Goal: Task Accomplishment & Management: Manage account settings

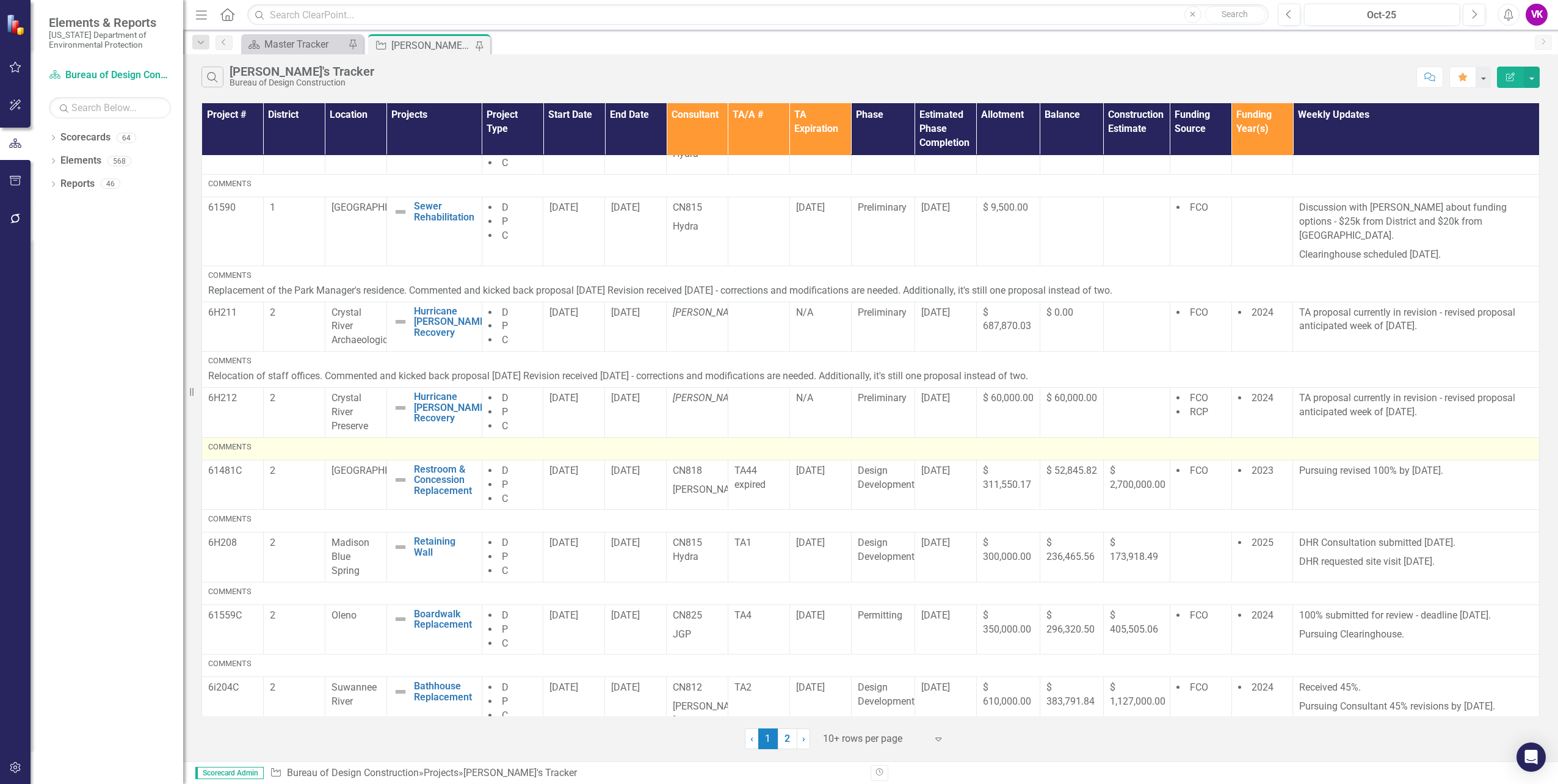
scroll to position [205, 0]
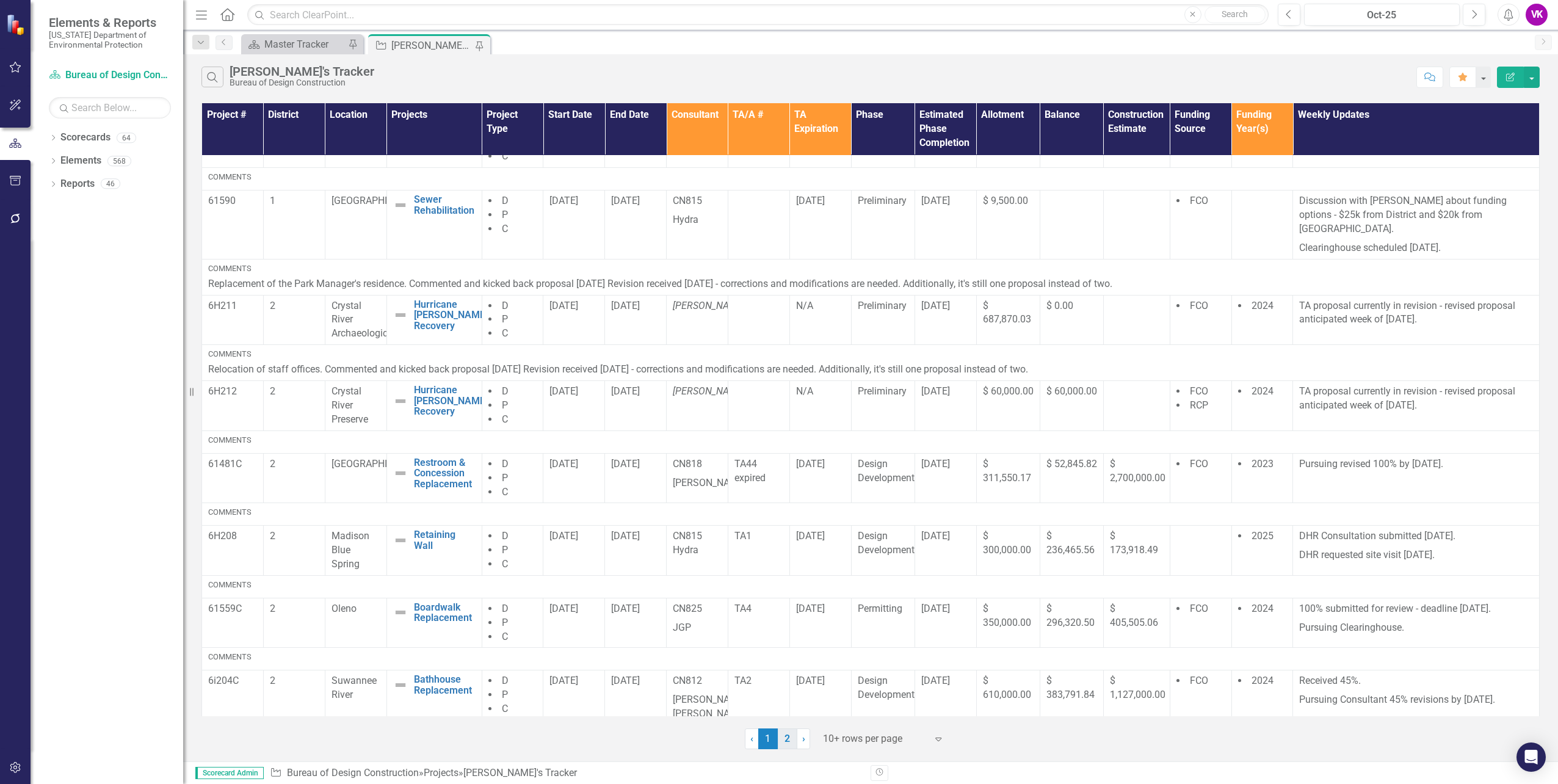
click at [788, 741] on link "2" at bounding box center [787, 738] width 20 height 21
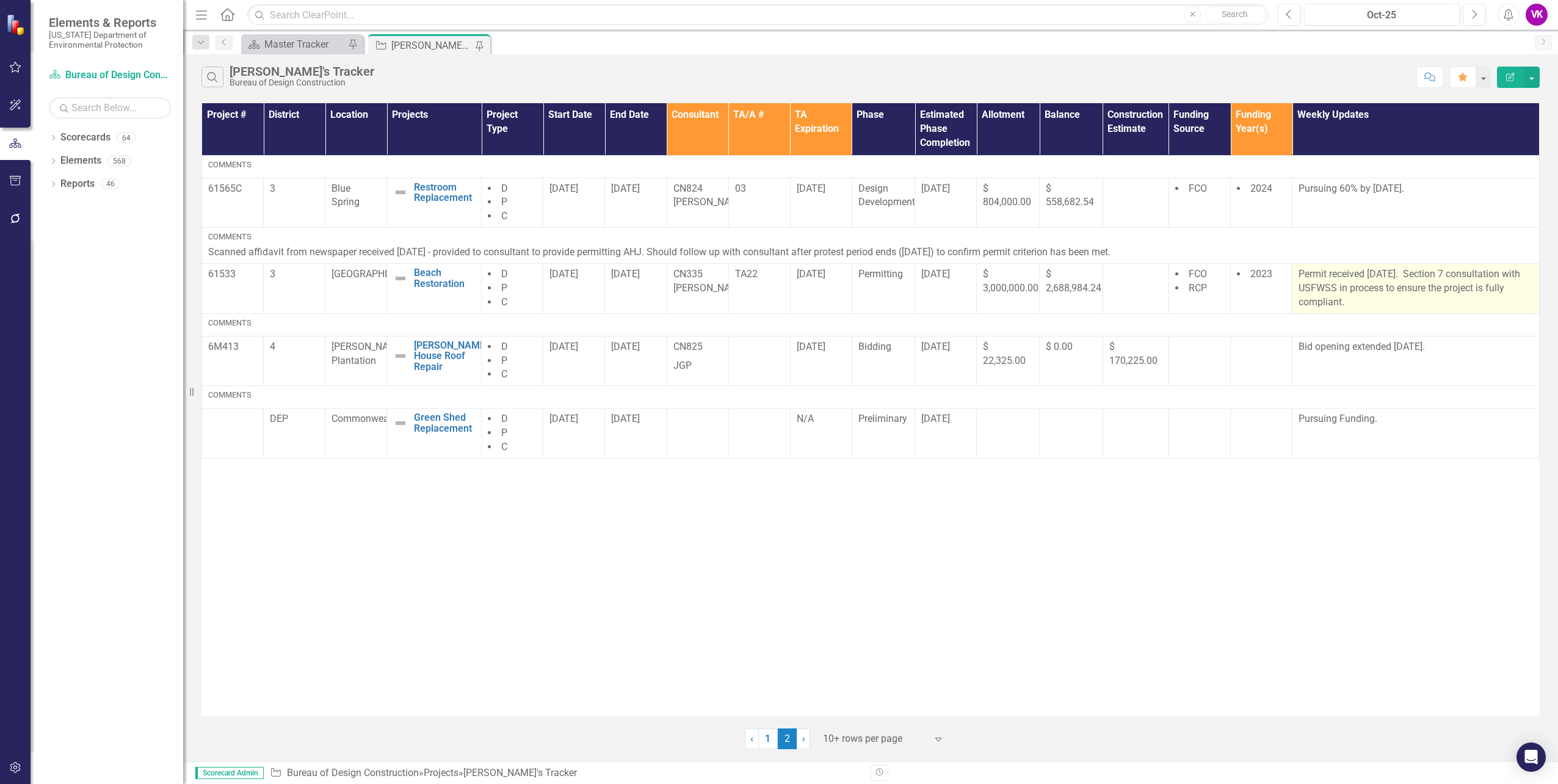
click at [1299, 272] on p "Permit received [DATE]. Section 7 consultation with USFWSS in process to ensure…" at bounding box center [1416, 288] width 234 height 42
click at [1300, 272] on p "Permit received [DATE]. Section 7 consultation with USFWSS in process to ensure…" at bounding box center [1416, 288] width 234 height 42
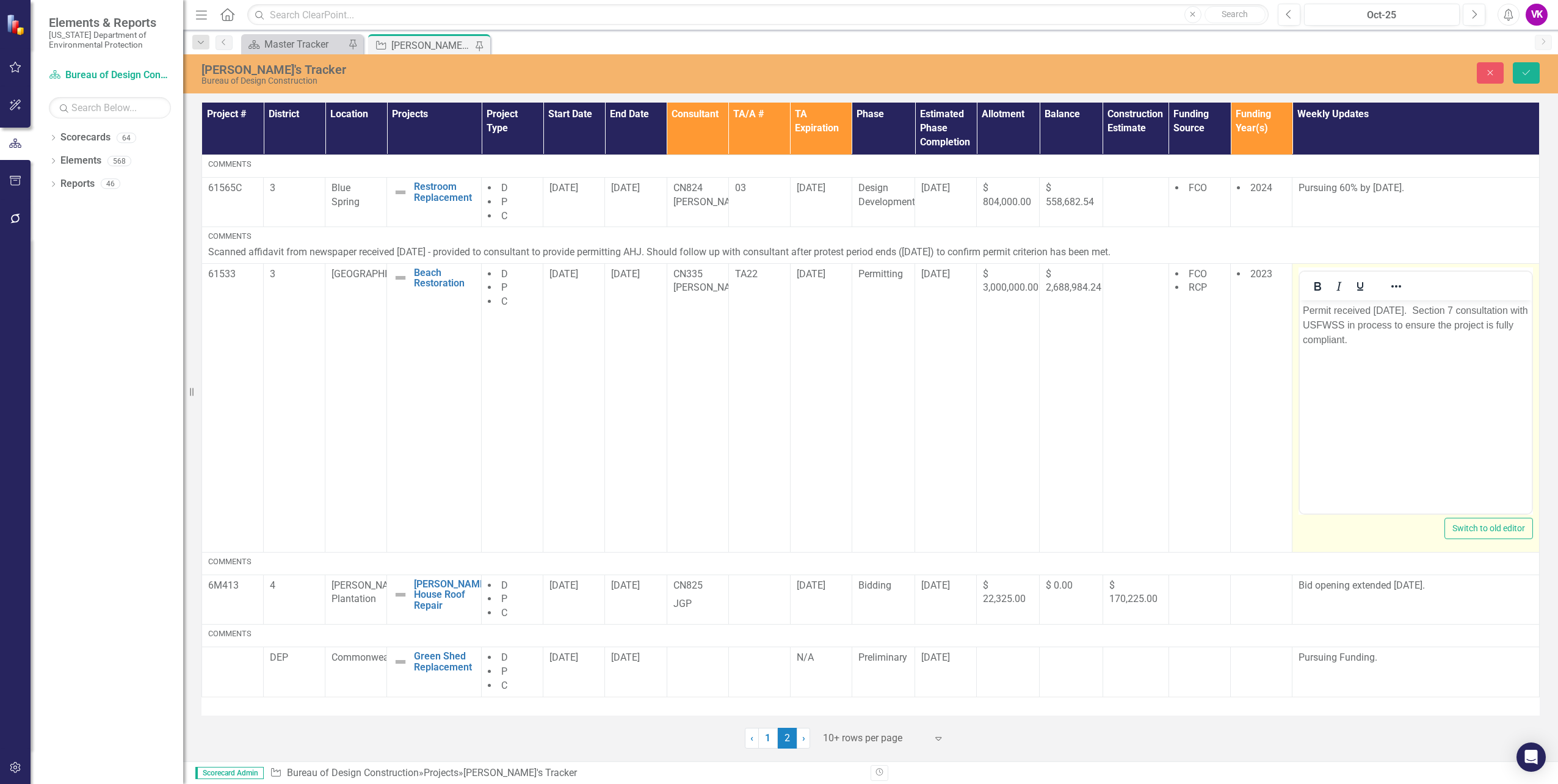
click at [1303, 308] on p "Permit received [DATE]. Section 7 consultation with USFWSS in process to ensure…" at bounding box center [1416, 325] width 226 height 44
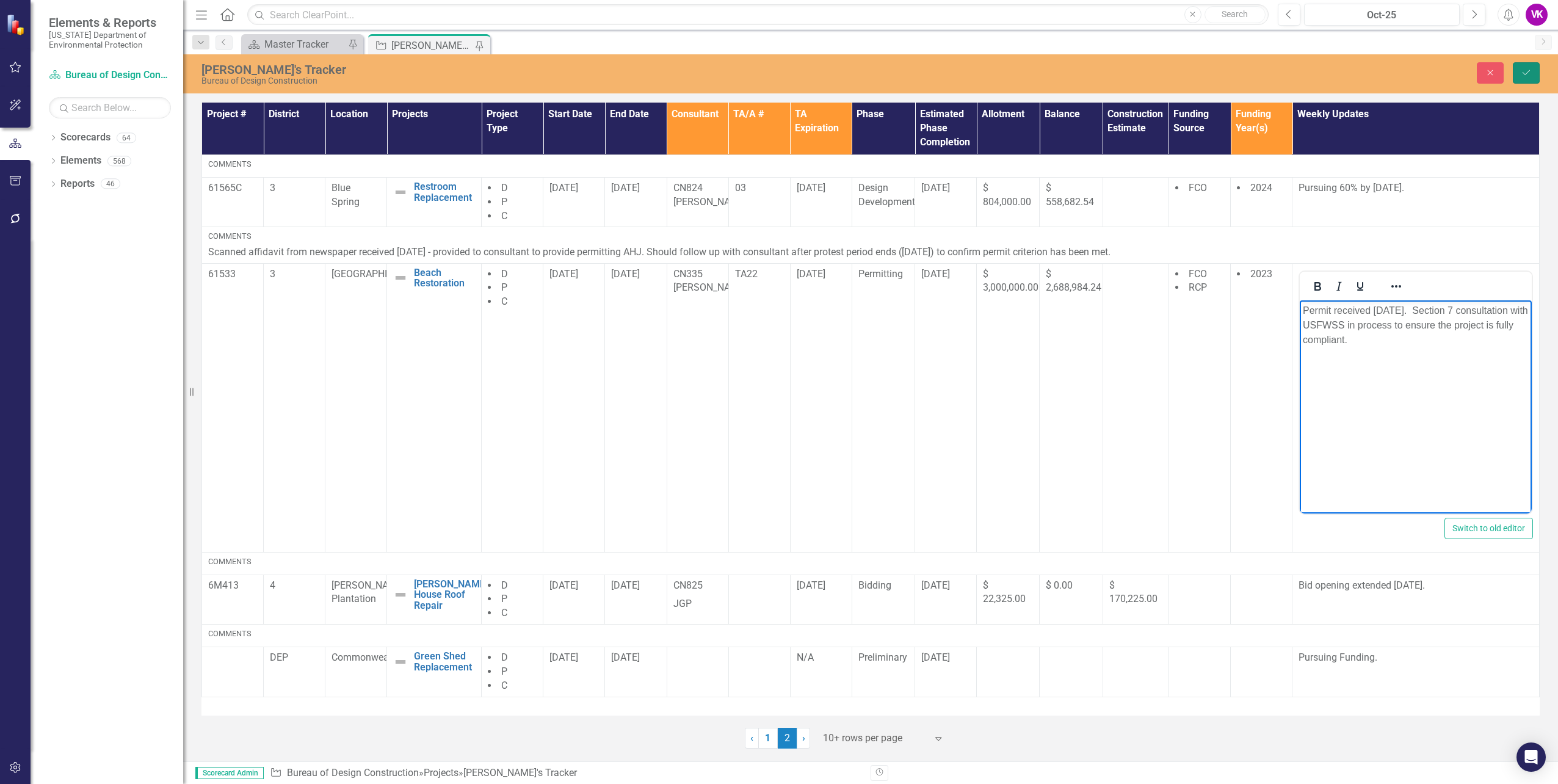
click at [1529, 72] on icon "Save" at bounding box center [1526, 72] width 11 height 8
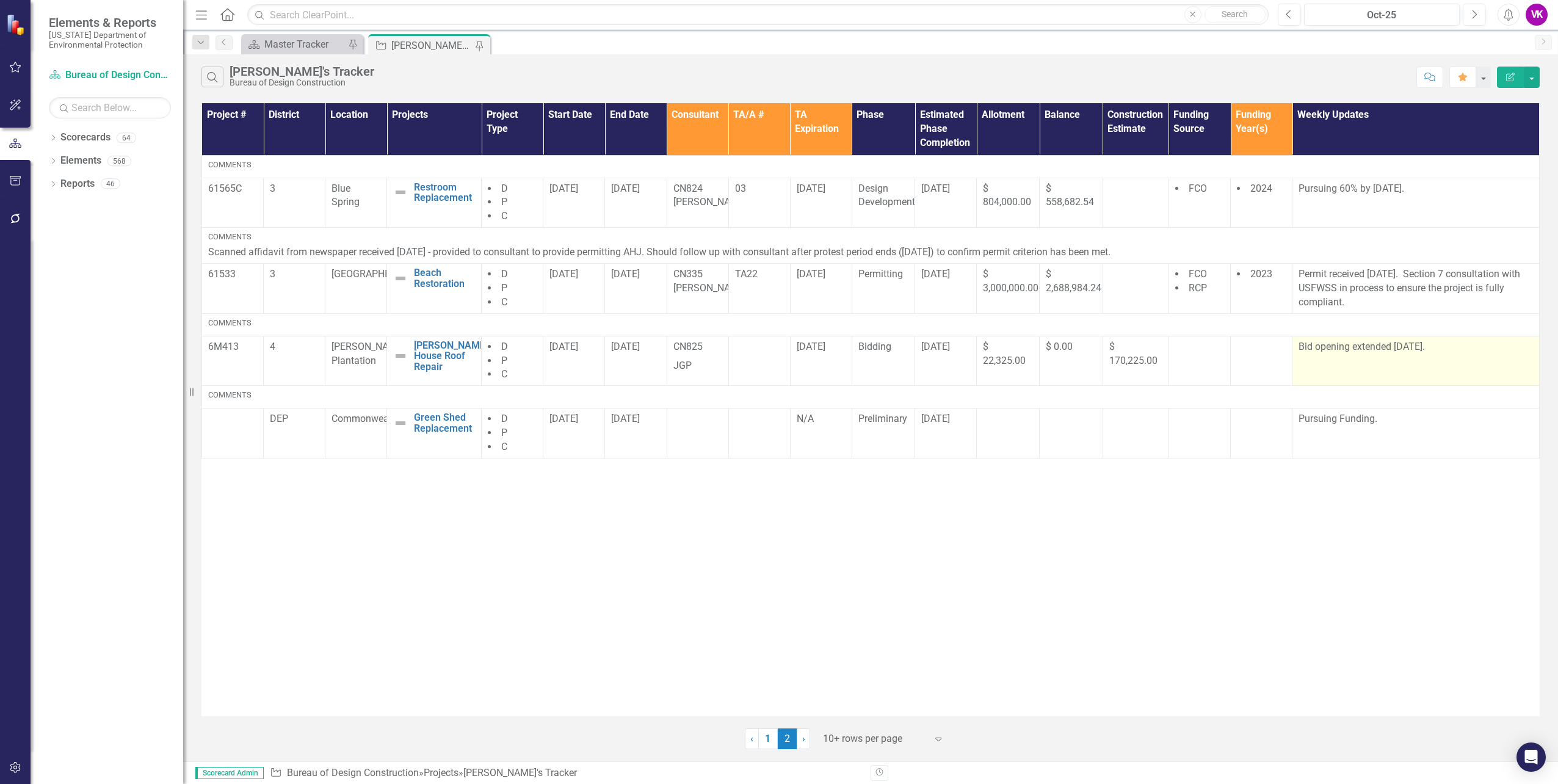
click at [1299, 345] on p "Bid opening extended [DATE]." at bounding box center [1416, 347] width 234 height 14
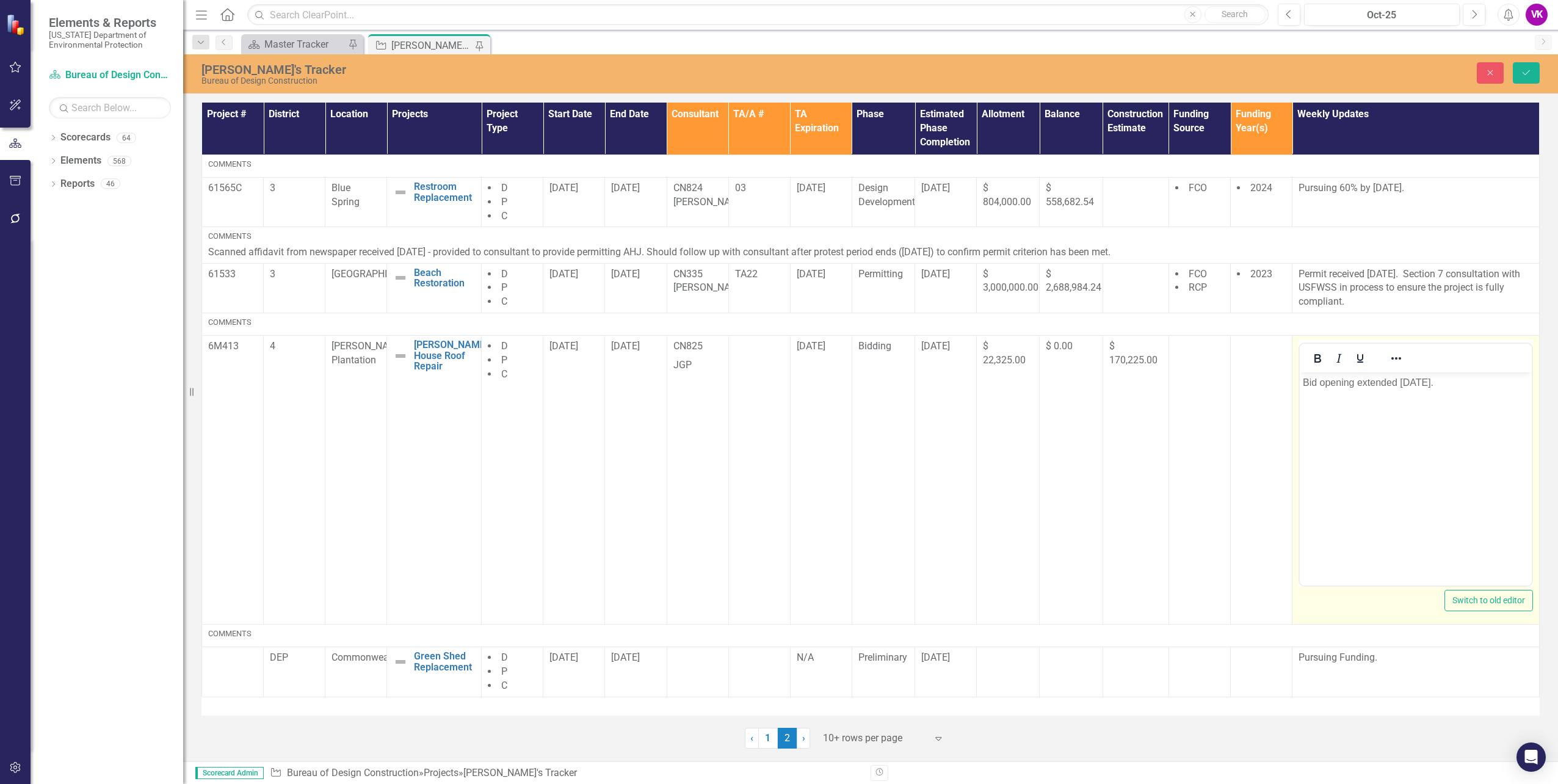
click at [1303, 382] on p "Bid opening extended [DATE]." at bounding box center [1416, 382] width 226 height 15
click at [1412, 382] on p "Opened bid [DATE]." at bounding box center [1416, 382] width 226 height 15
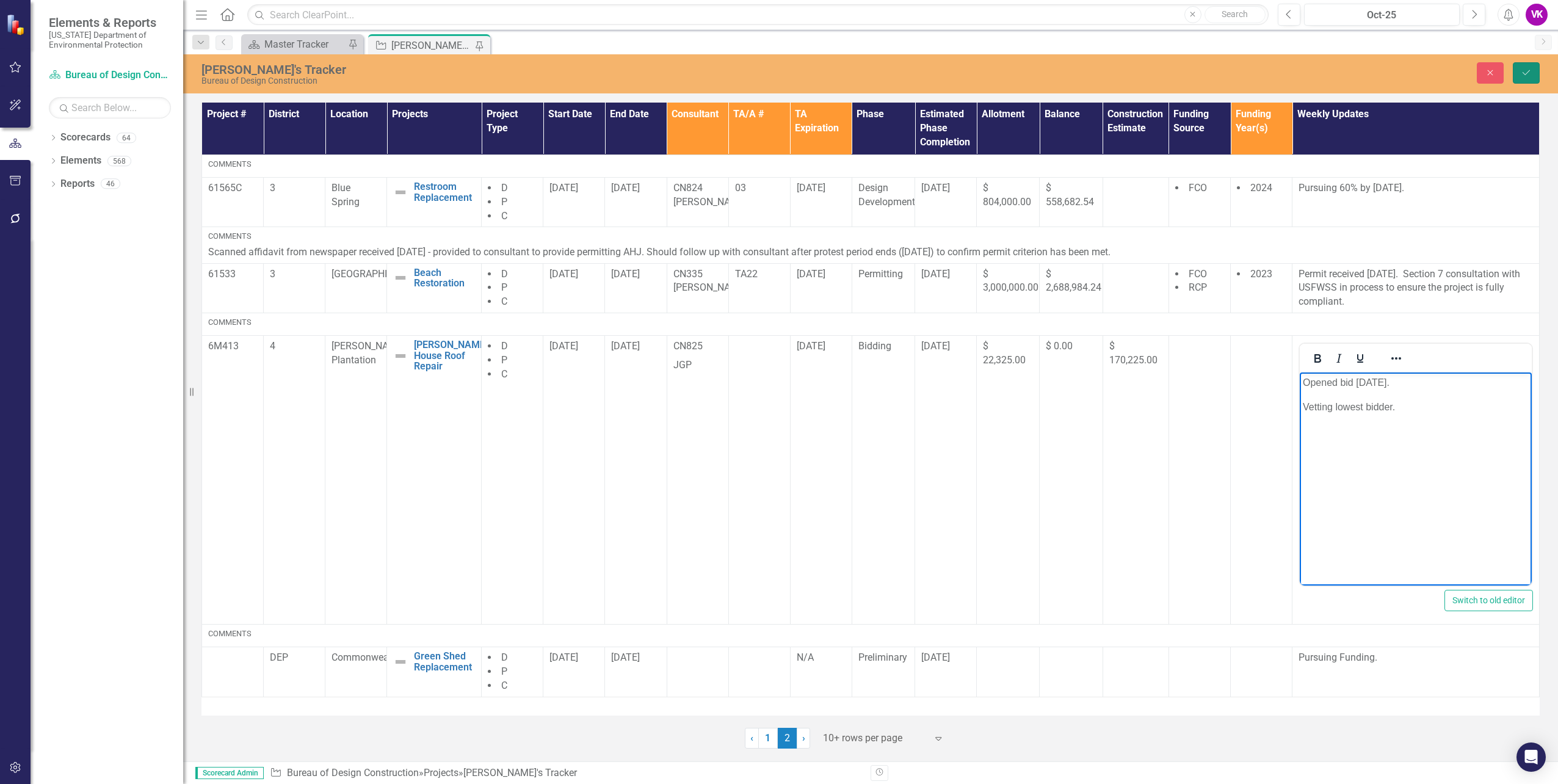
click at [1526, 72] on icon "Save" at bounding box center [1526, 72] width 11 height 8
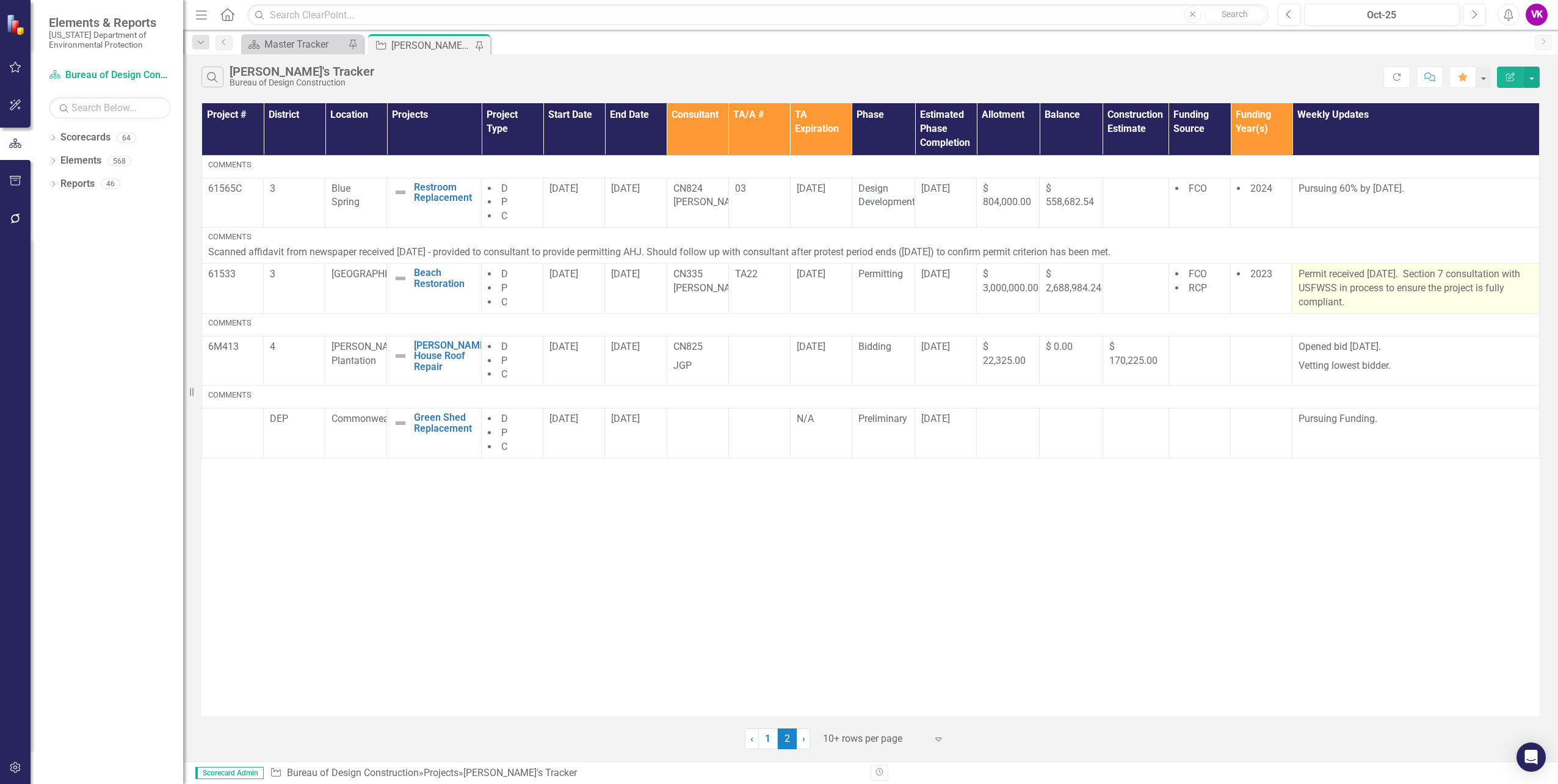
click at [1299, 273] on p "Permit received [DATE]. Section 7 consultation with USFWSS in process to ensure…" at bounding box center [1416, 288] width 234 height 42
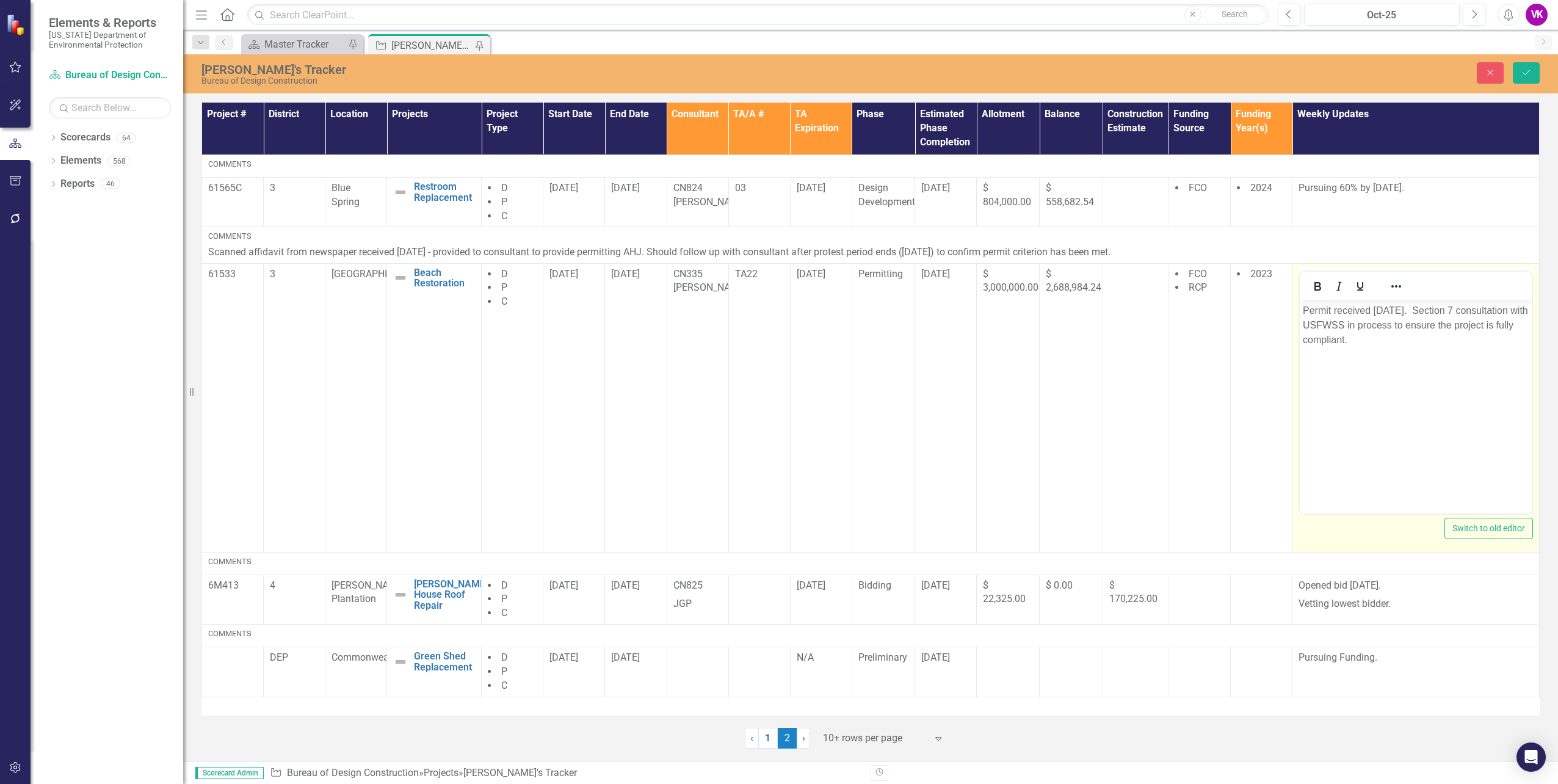
click at [1303, 309] on p "Permit received [DATE]. Section 7 consultation with USFWSS in process to ensure…" at bounding box center [1416, 325] width 226 height 44
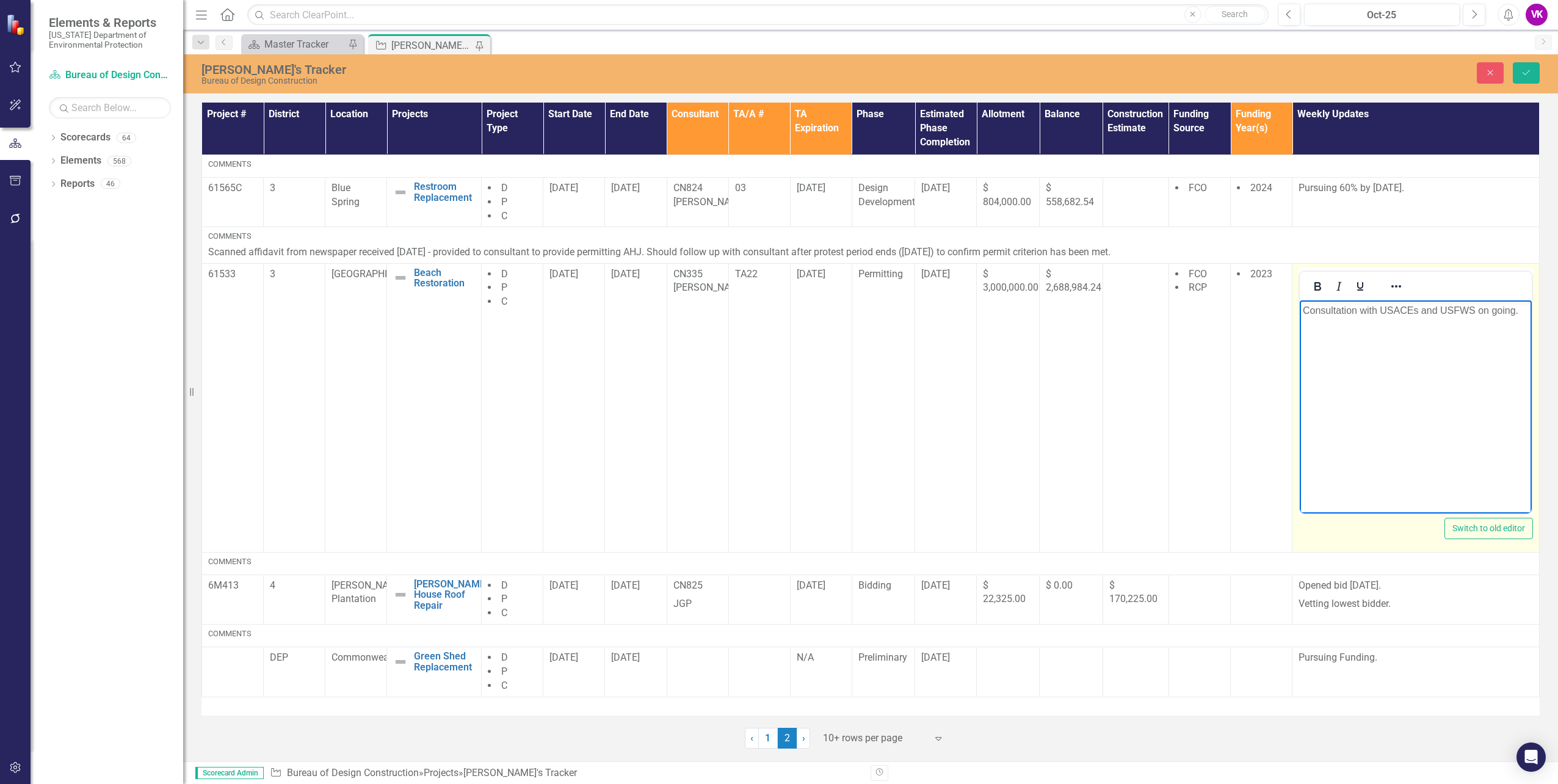
click at [1414, 311] on p "Consultation with USACEs and USFWS on going." at bounding box center [1416, 310] width 226 height 15
click at [1528, 70] on icon "Save" at bounding box center [1526, 72] width 11 height 8
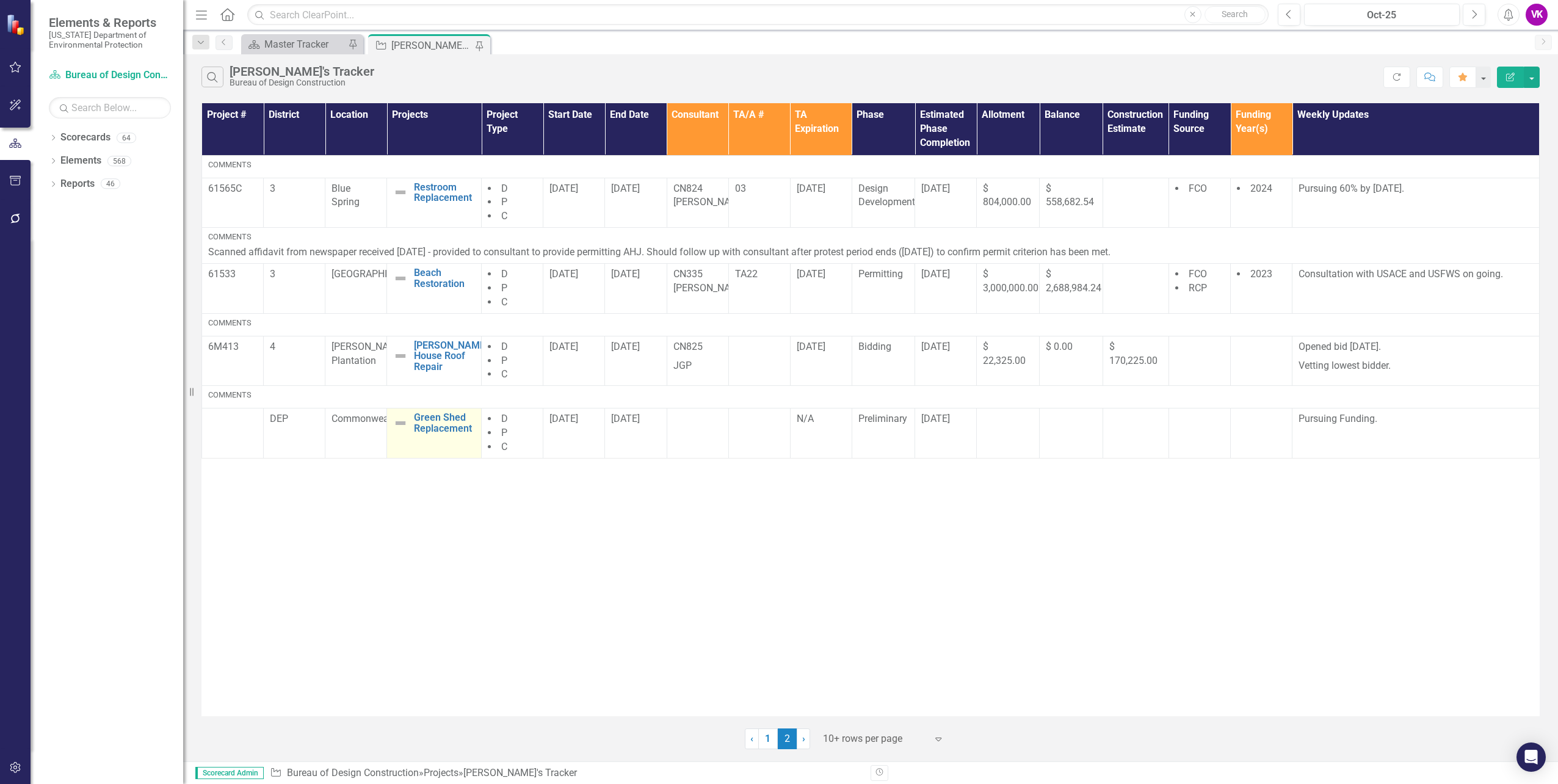
click at [388, 436] on td "Green Shed Replacement Edit Edit Project Link Open Element" at bounding box center [434, 433] width 95 height 50
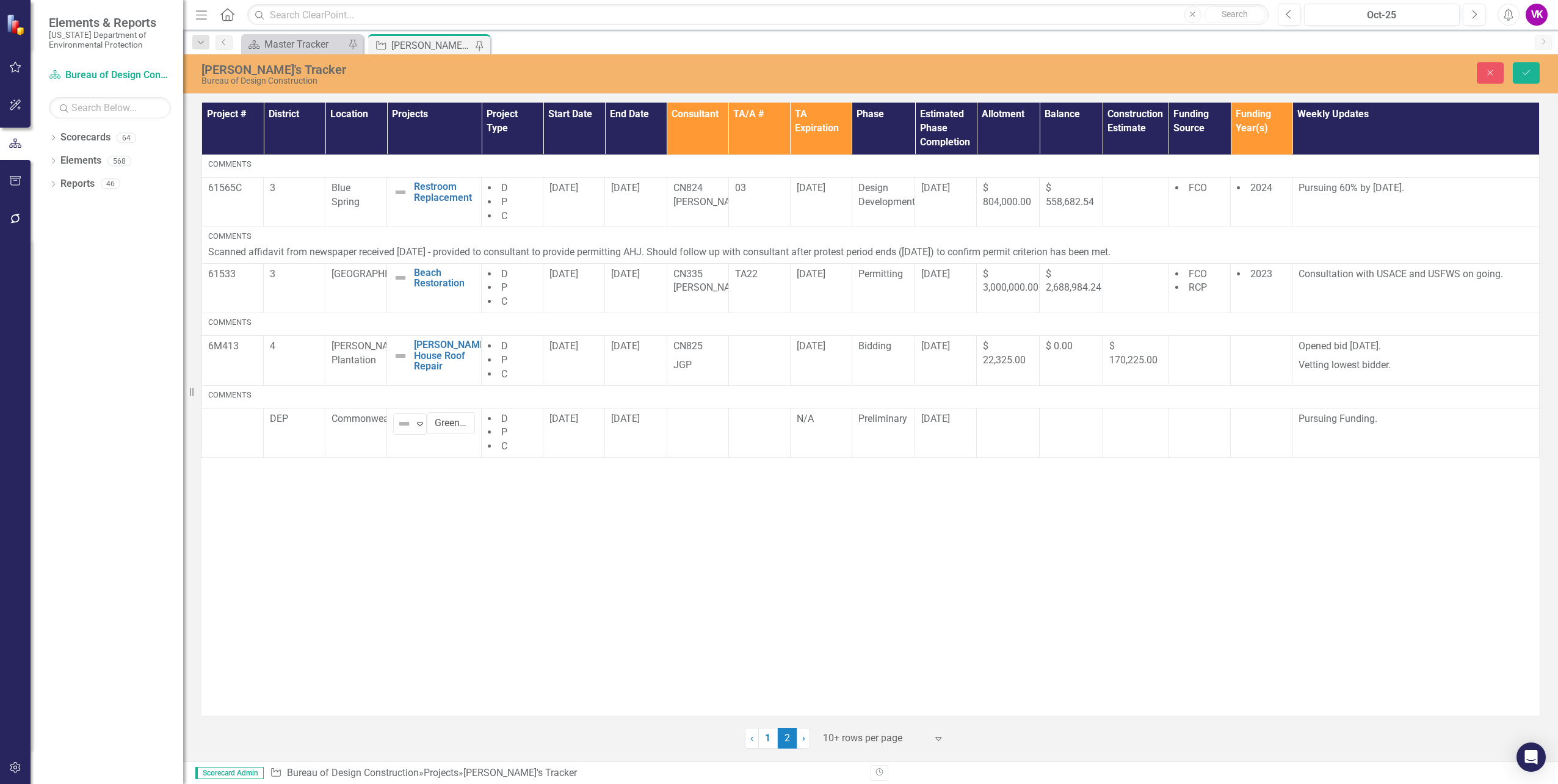
drag, startPoint x: 388, startPoint y: 436, endPoint x: 445, endPoint y: 519, distance: 100.7
click at [445, 519] on div "Project # District Location Projects Project Type Start Date End Date Consultan…" at bounding box center [870, 409] width 1338 height 613
click at [370, 435] on td "Commonwealth" at bounding box center [356, 433] width 62 height 50
click at [1527, 71] on icon "Save" at bounding box center [1526, 72] width 11 height 8
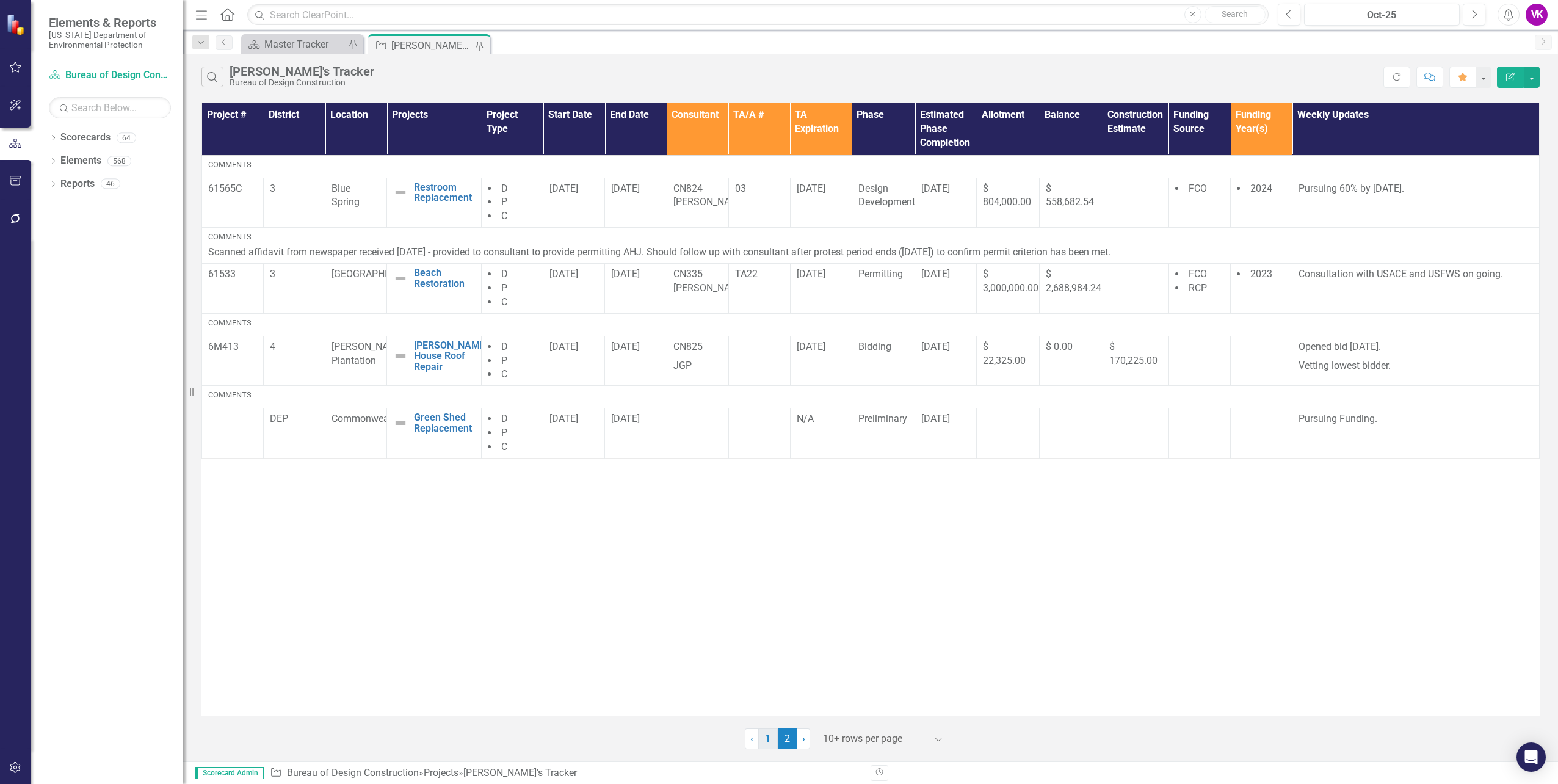
click at [766, 737] on link "1" at bounding box center [768, 738] width 20 height 21
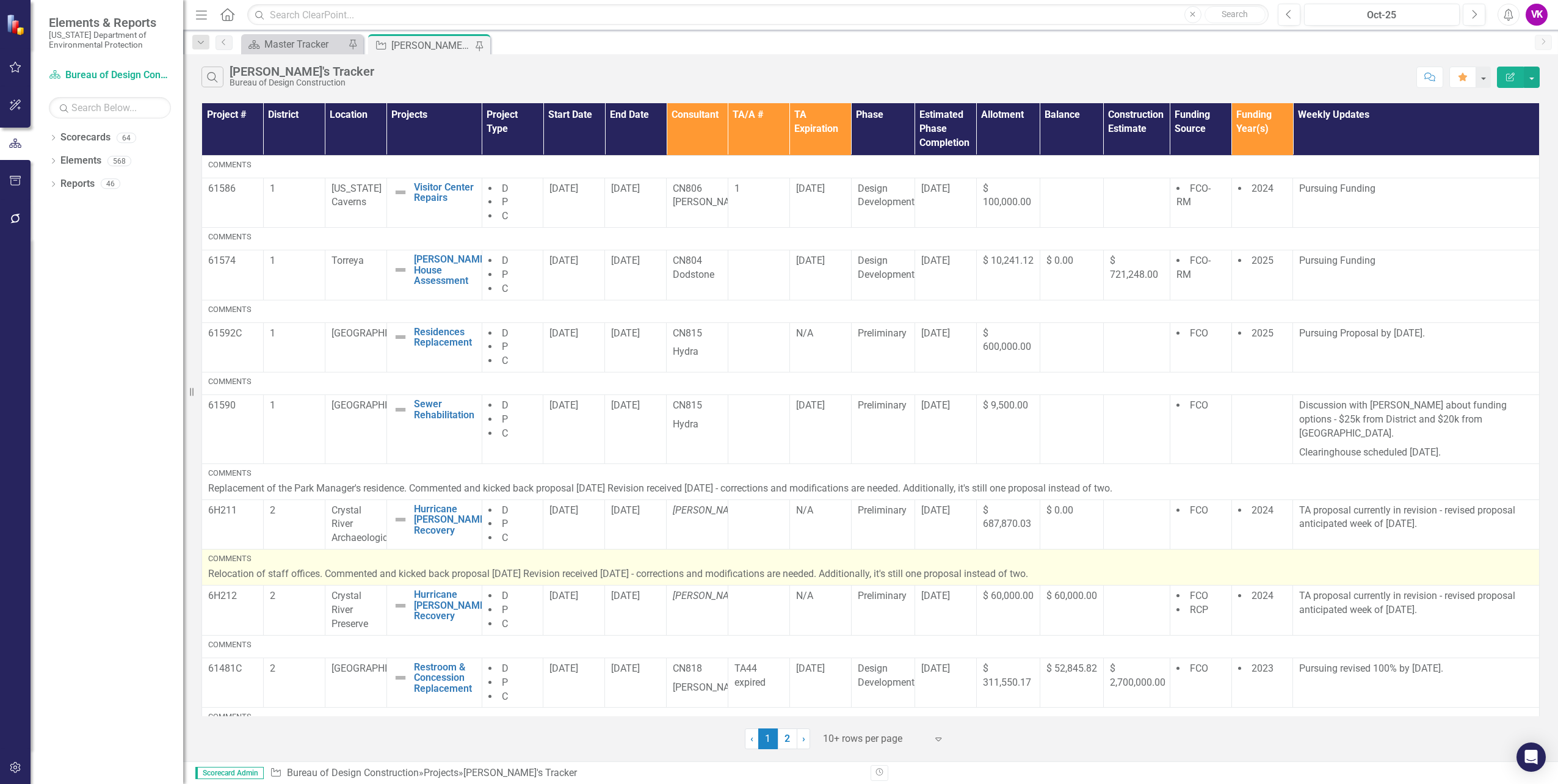
scroll to position [205, 0]
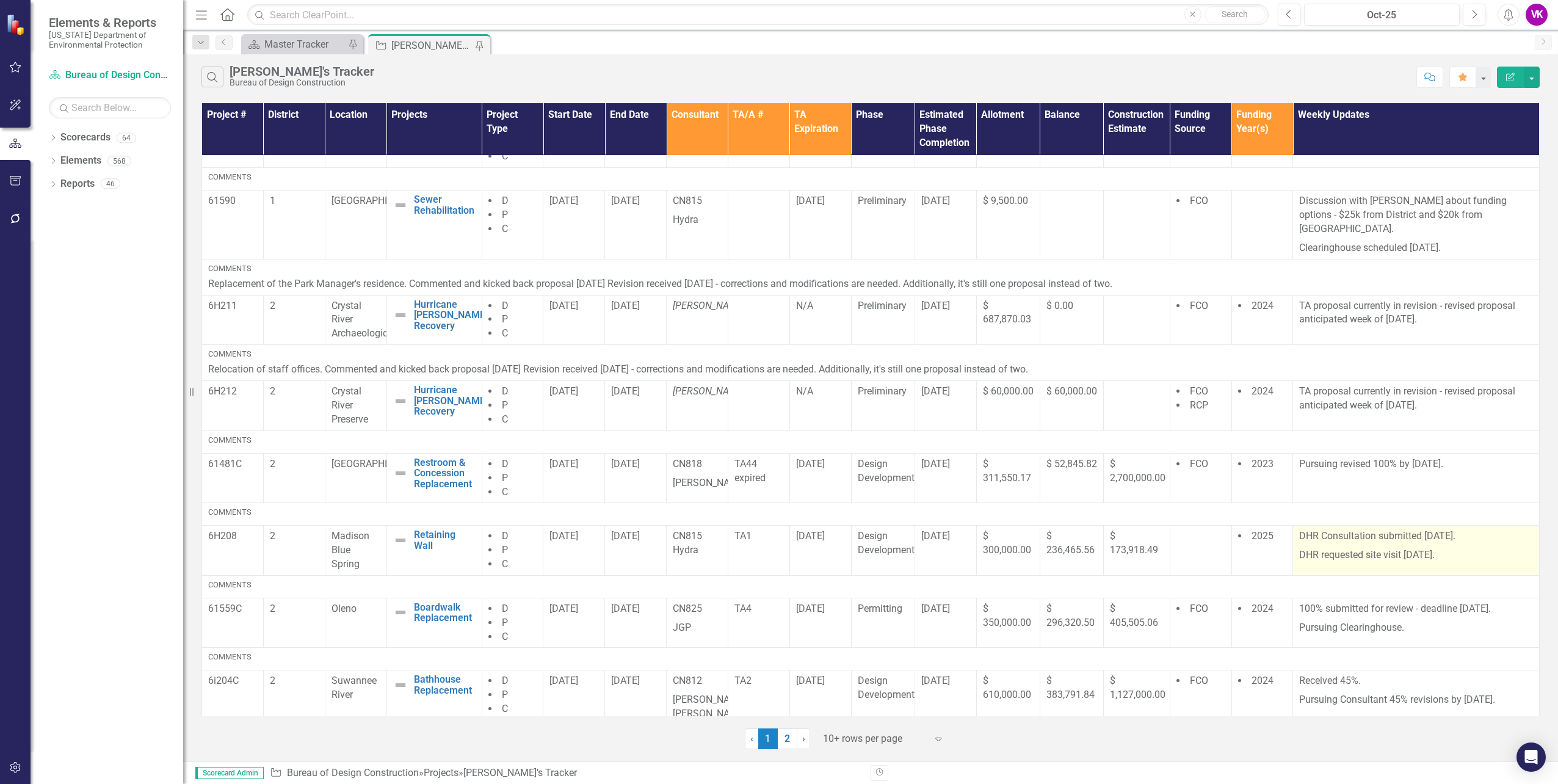
click at [1299, 529] on p "DHR Consultation submitted [DATE]." at bounding box center [1416, 537] width 234 height 17
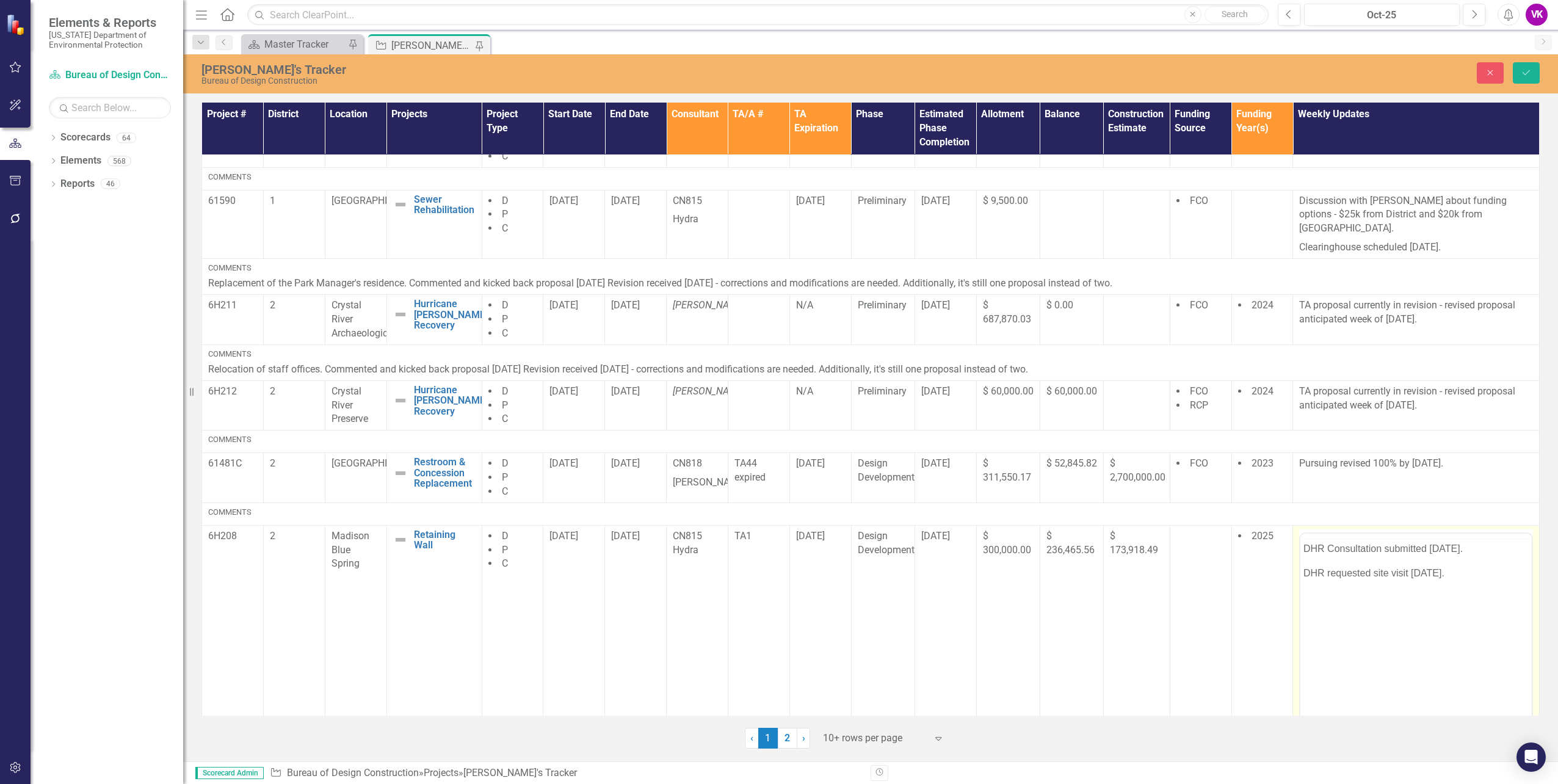
scroll to position [0, 0]
click at [1304, 572] on p "DHR Consultation submitted [DATE]." at bounding box center [1416, 572] width 226 height 15
drag, startPoint x: 1462, startPoint y: 588, endPoint x: 1529, endPoint y: 587, distance: 67.0
click at [1524, 71] on icon "Save" at bounding box center [1526, 72] width 11 height 8
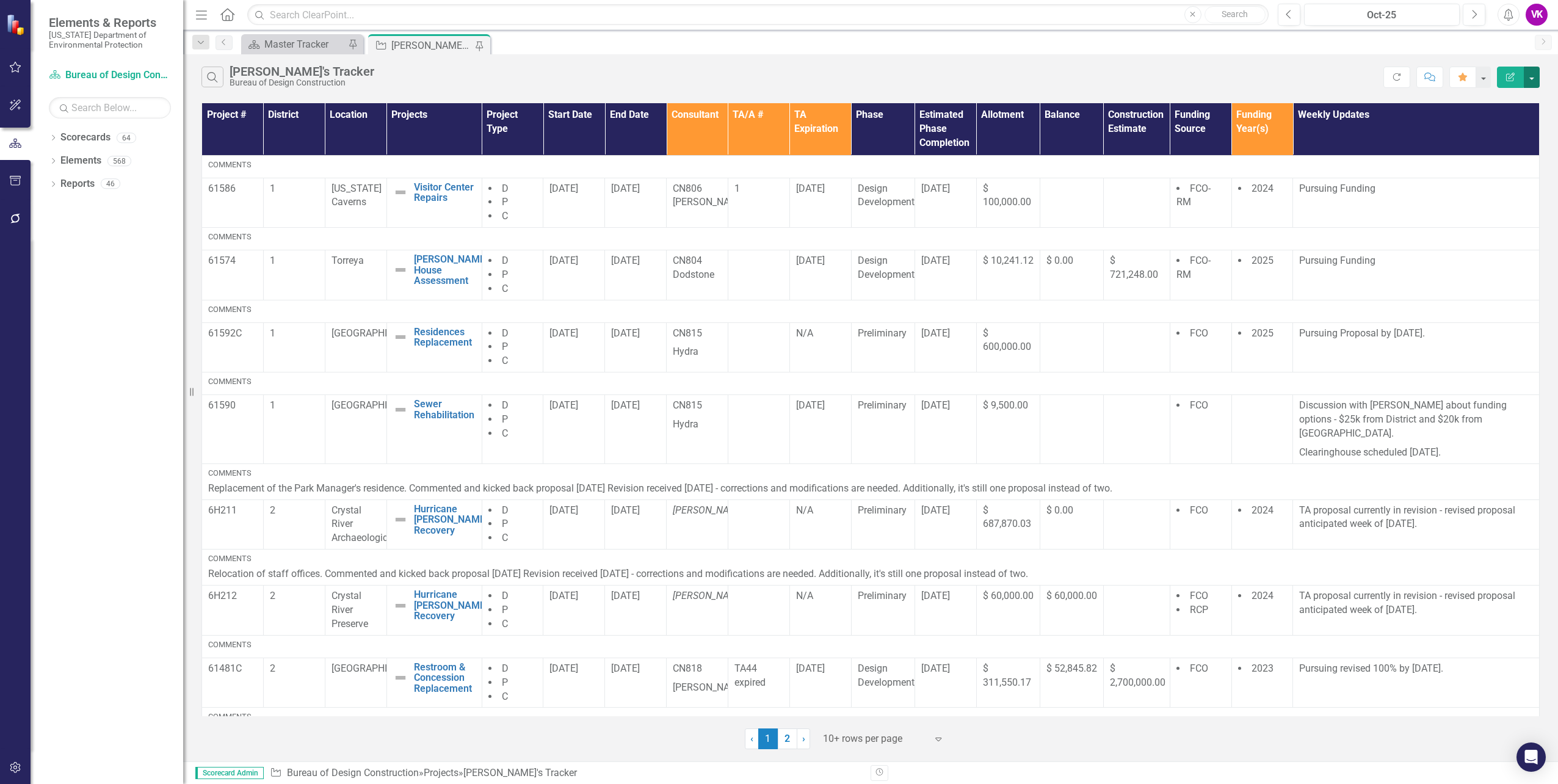
click at [1533, 80] on button "button" at bounding box center [1531, 78] width 16 height 22
click at [1506, 124] on link "PDF Export to PDF" at bounding box center [1491, 125] width 97 height 23
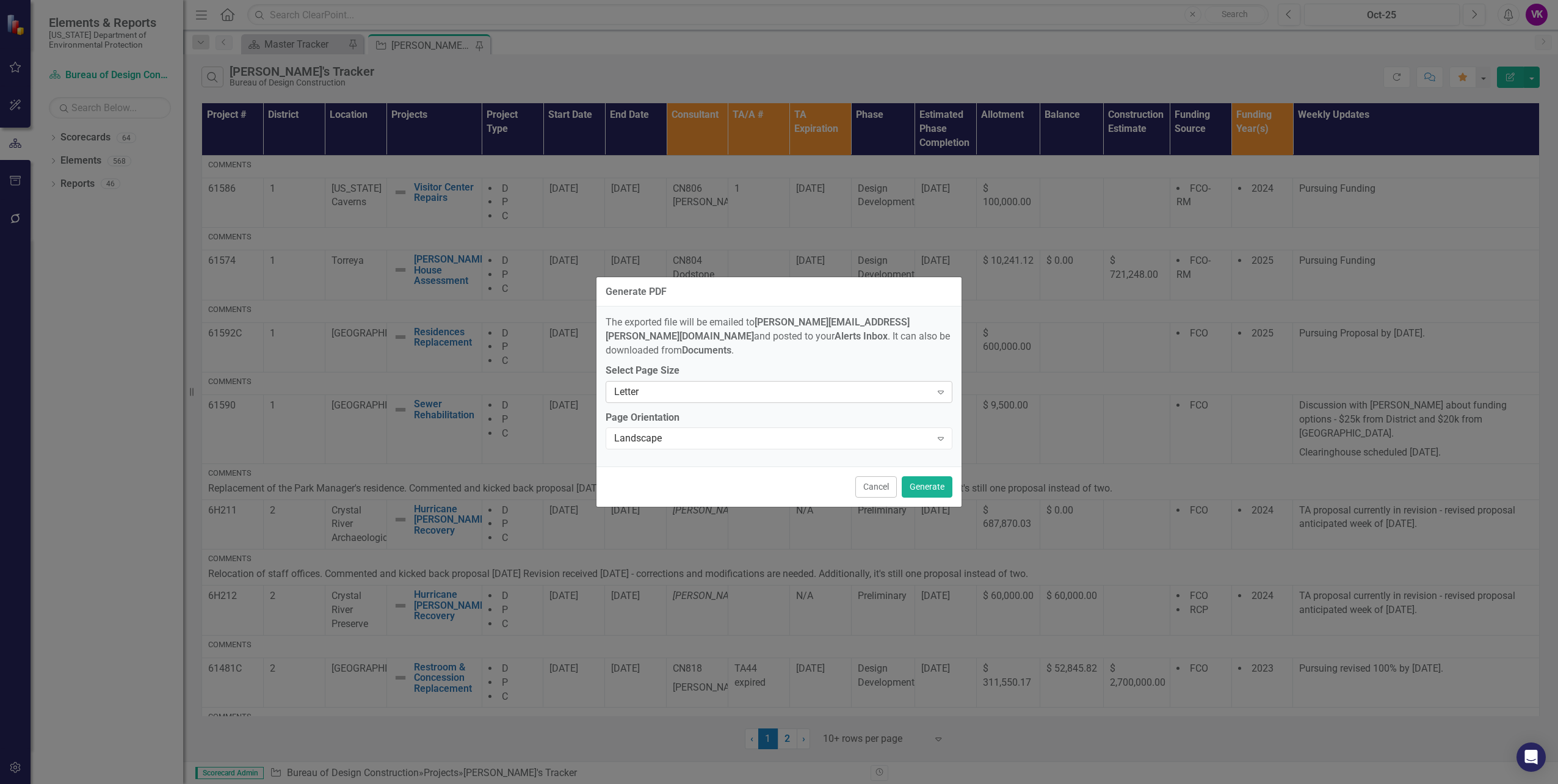
click at [943, 387] on icon "Expand" at bounding box center [940, 391] width 12 height 10
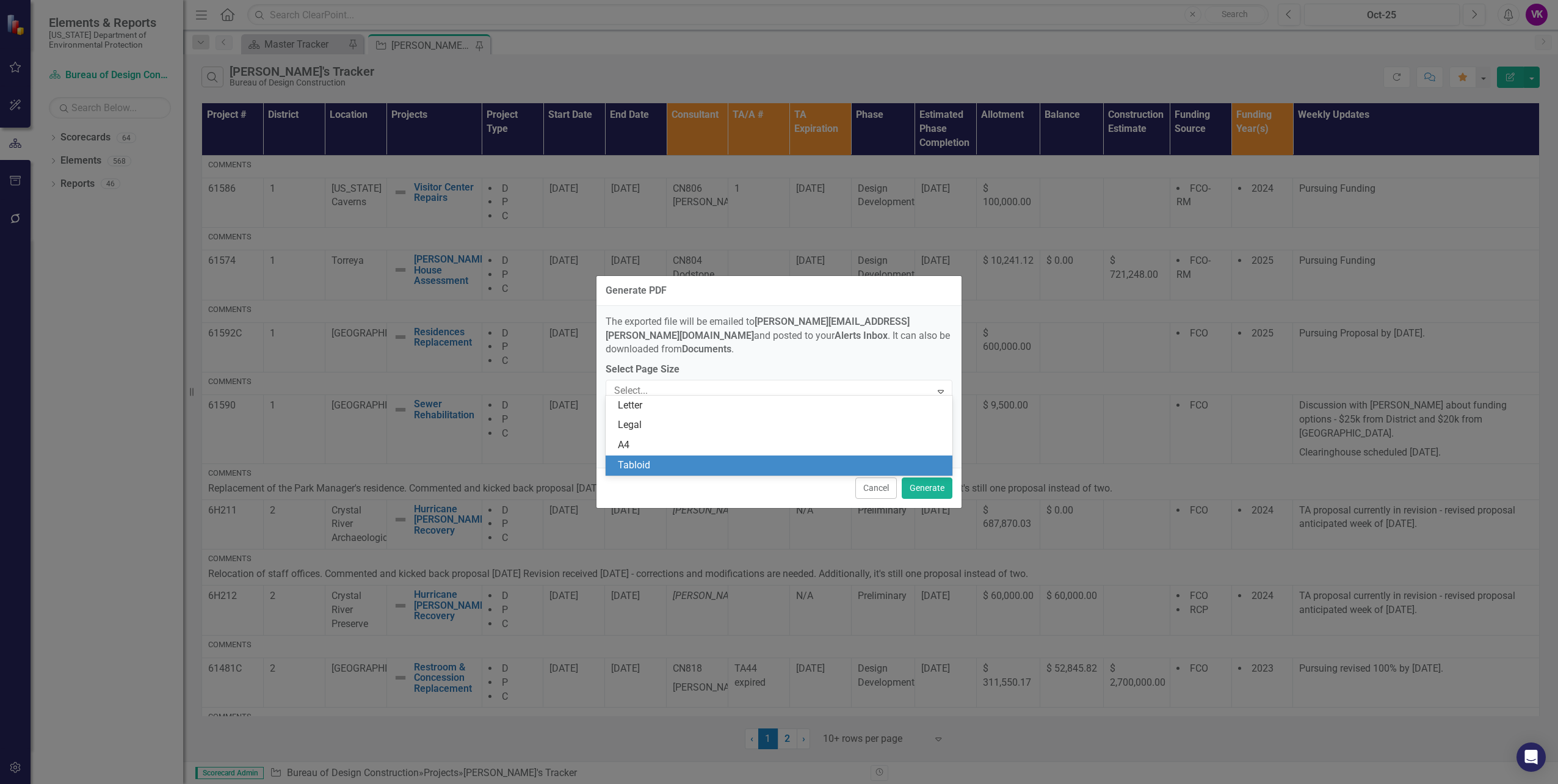
click at [661, 466] on div "Tabloid" at bounding box center [781, 466] width 327 height 14
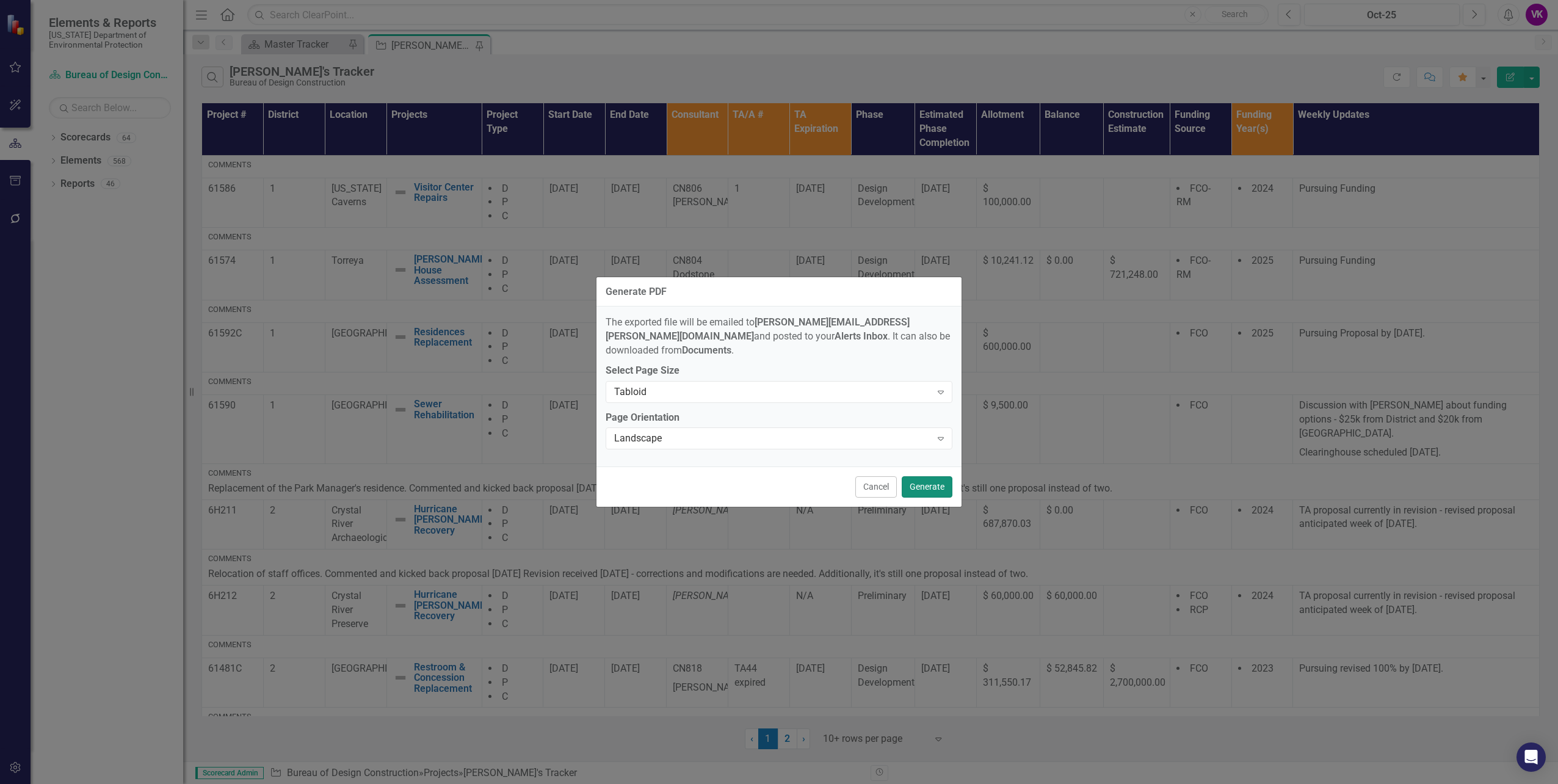
click at [927, 480] on button "Generate" at bounding box center [927, 487] width 51 height 22
